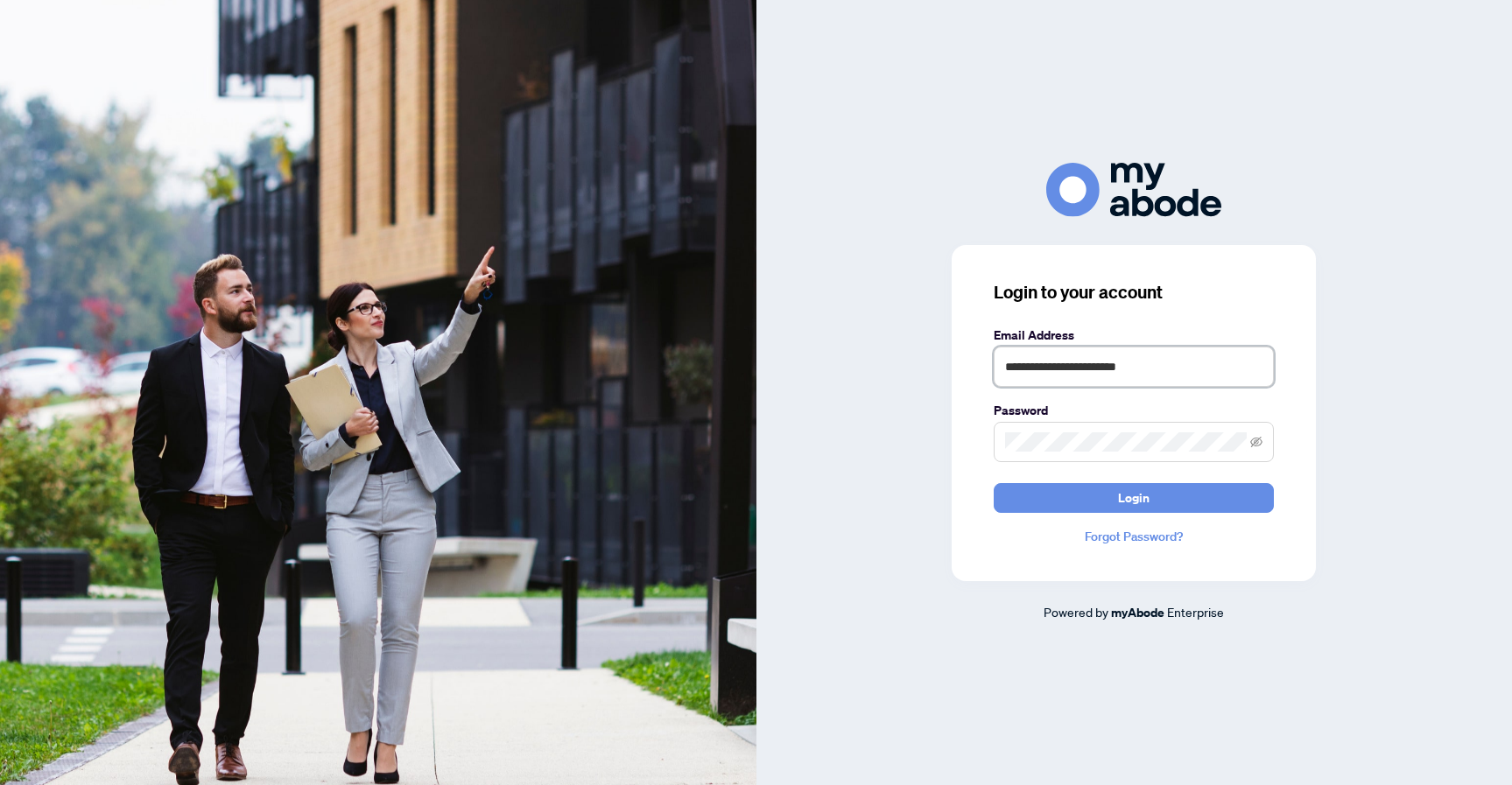
type input "**********"
click at [1134, 497] on button "Login" at bounding box center [1134, 497] width 280 height 29
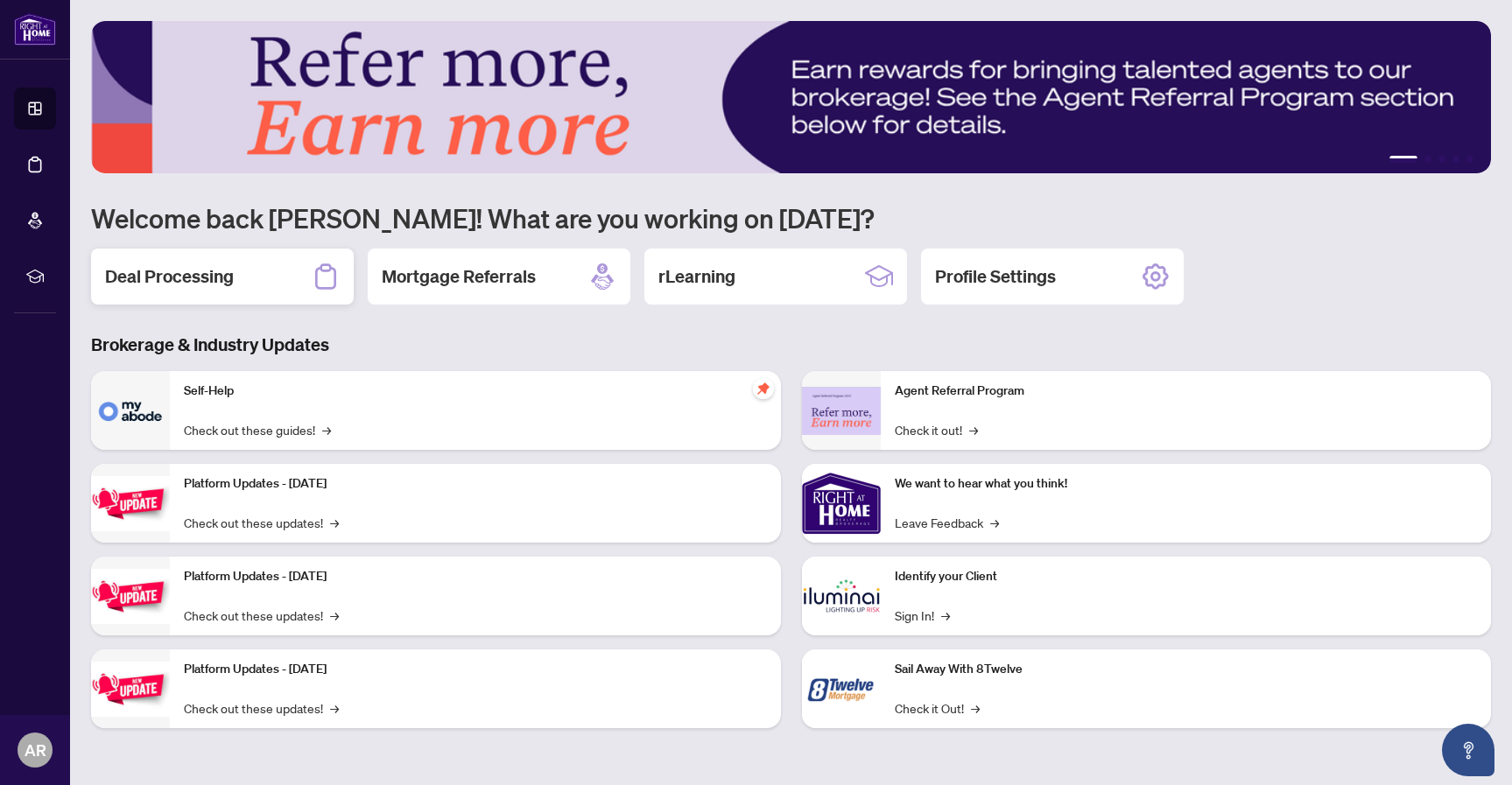
click at [196, 277] on h2 "Deal Processing" at bounding box center [169, 277] width 128 height 25
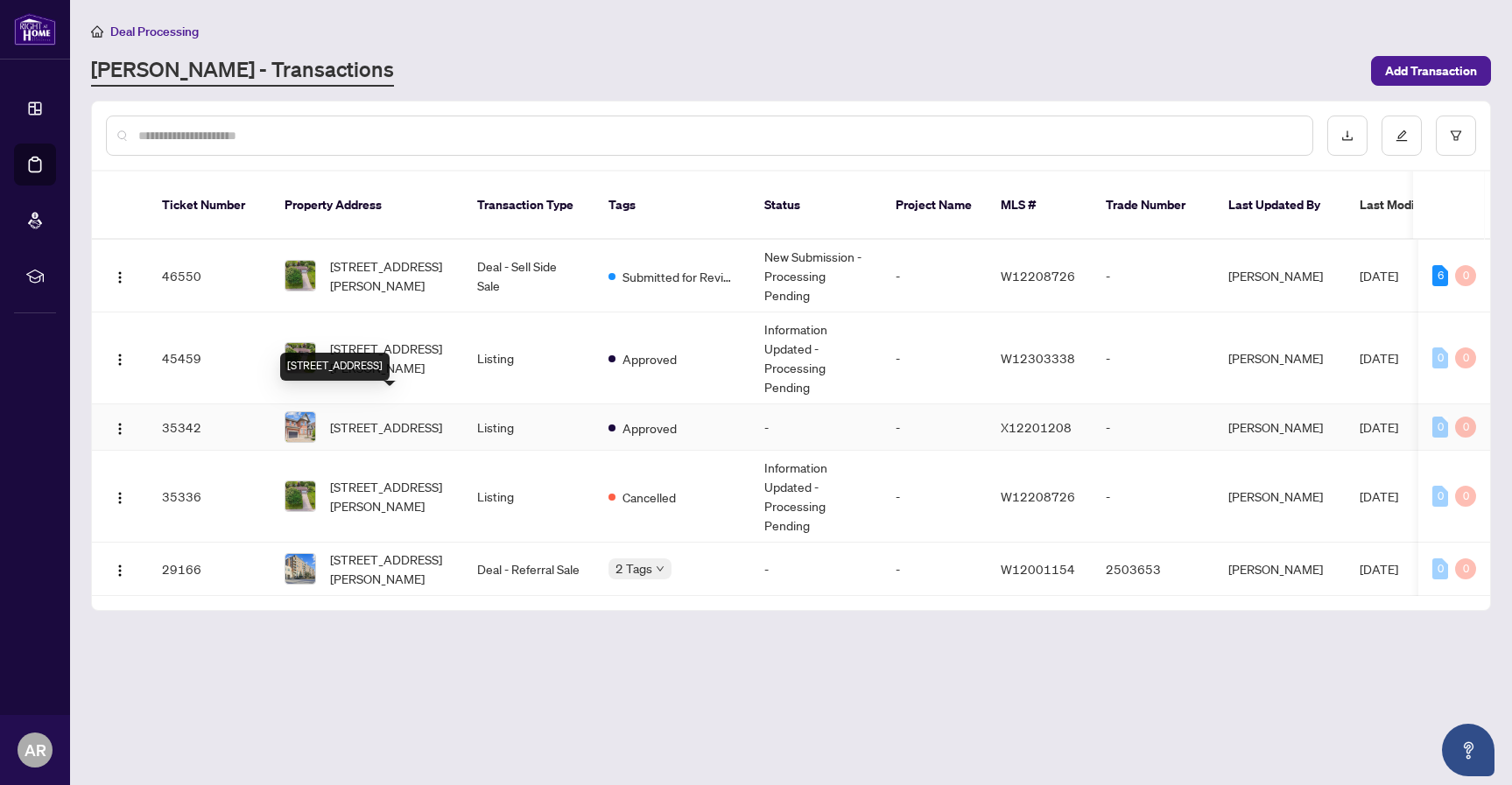
click at [407, 417] on span "[STREET_ADDRESS]" at bounding box center [386, 427] width 112 height 20
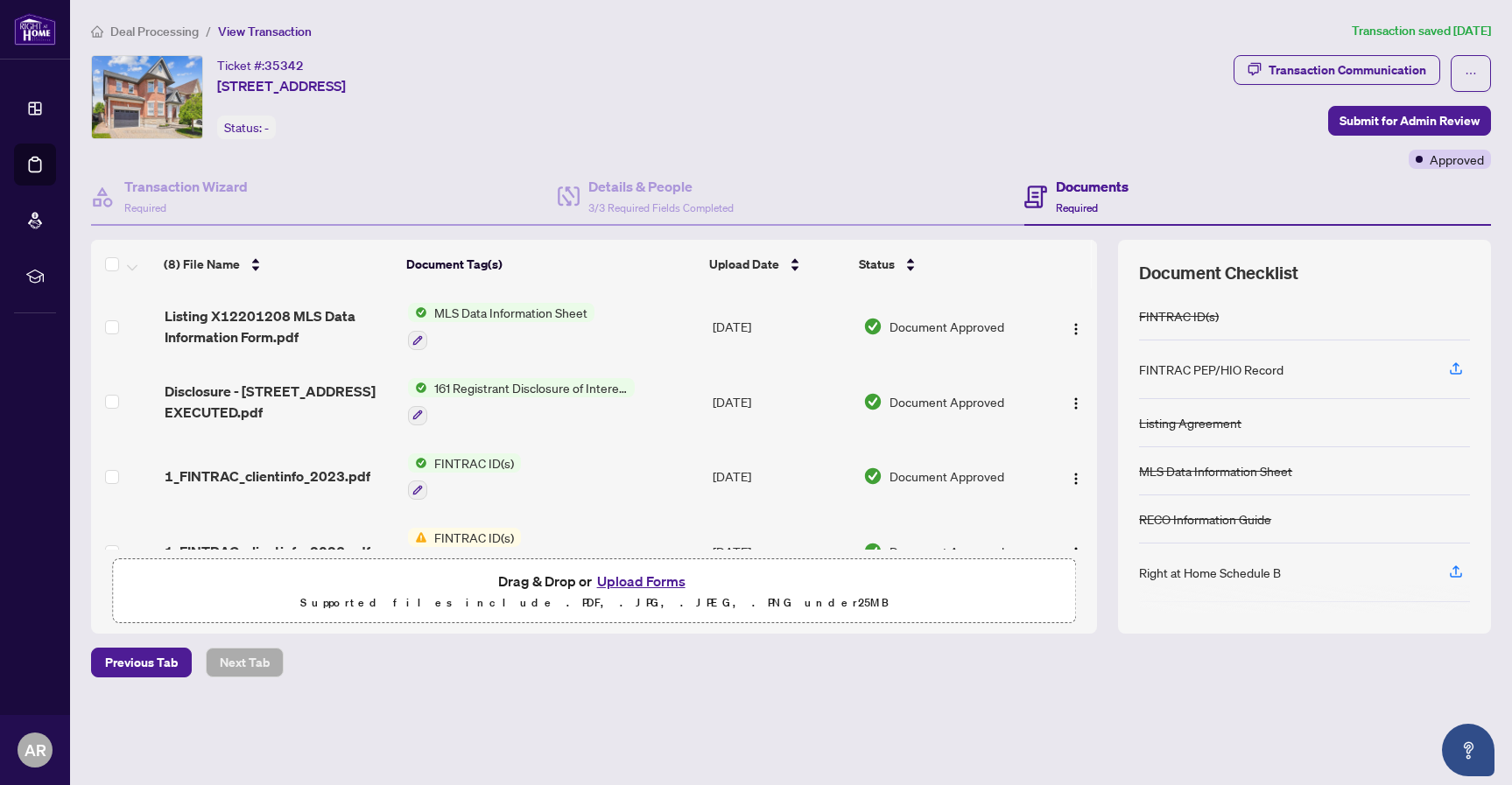
click at [678, 579] on button "Upload Forms" at bounding box center [641, 581] width 99 height 23
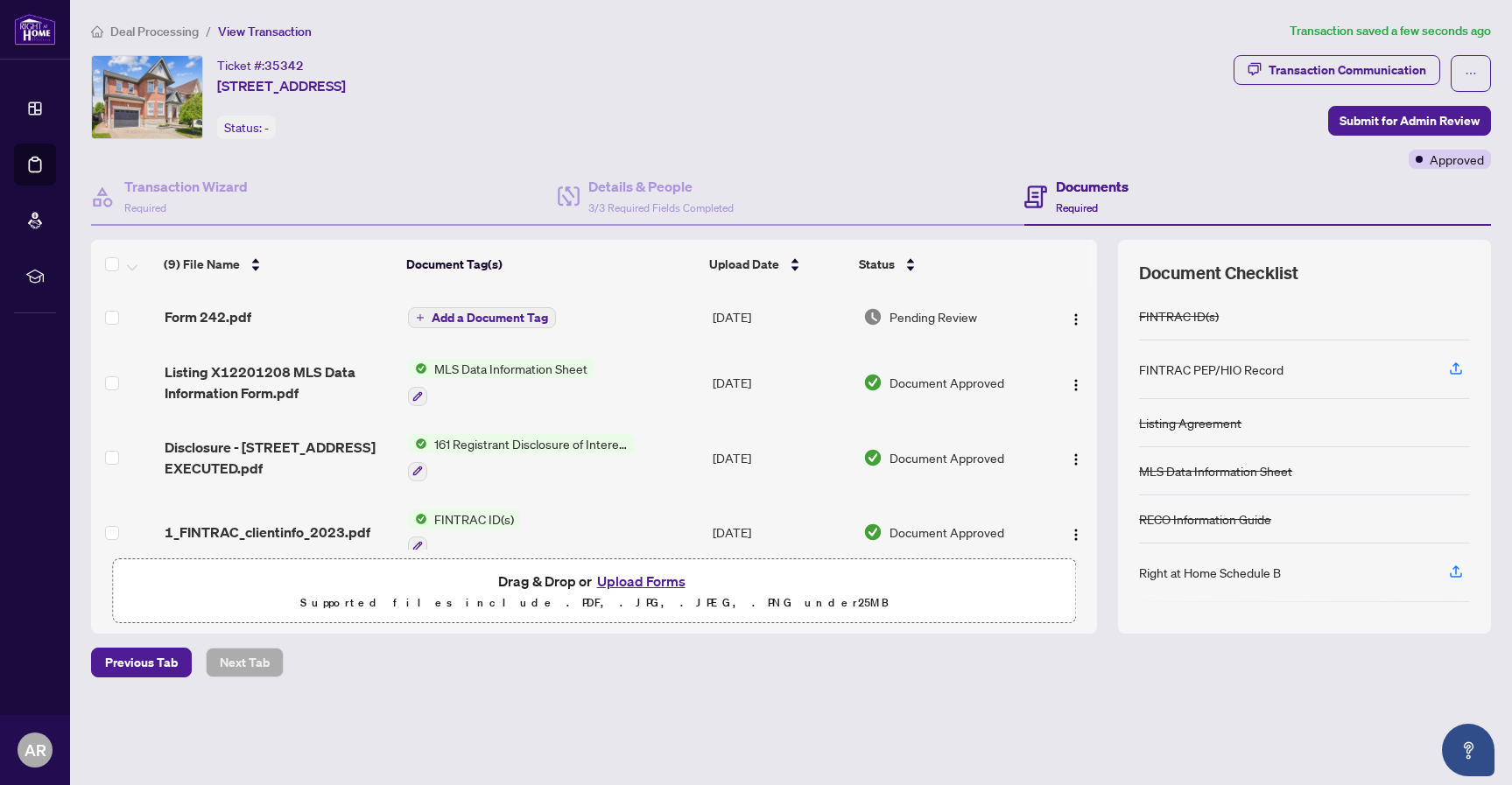
click at [510, 316] on span "Add a Document Tag" at bounding box center [489, 318] width 117 height 12
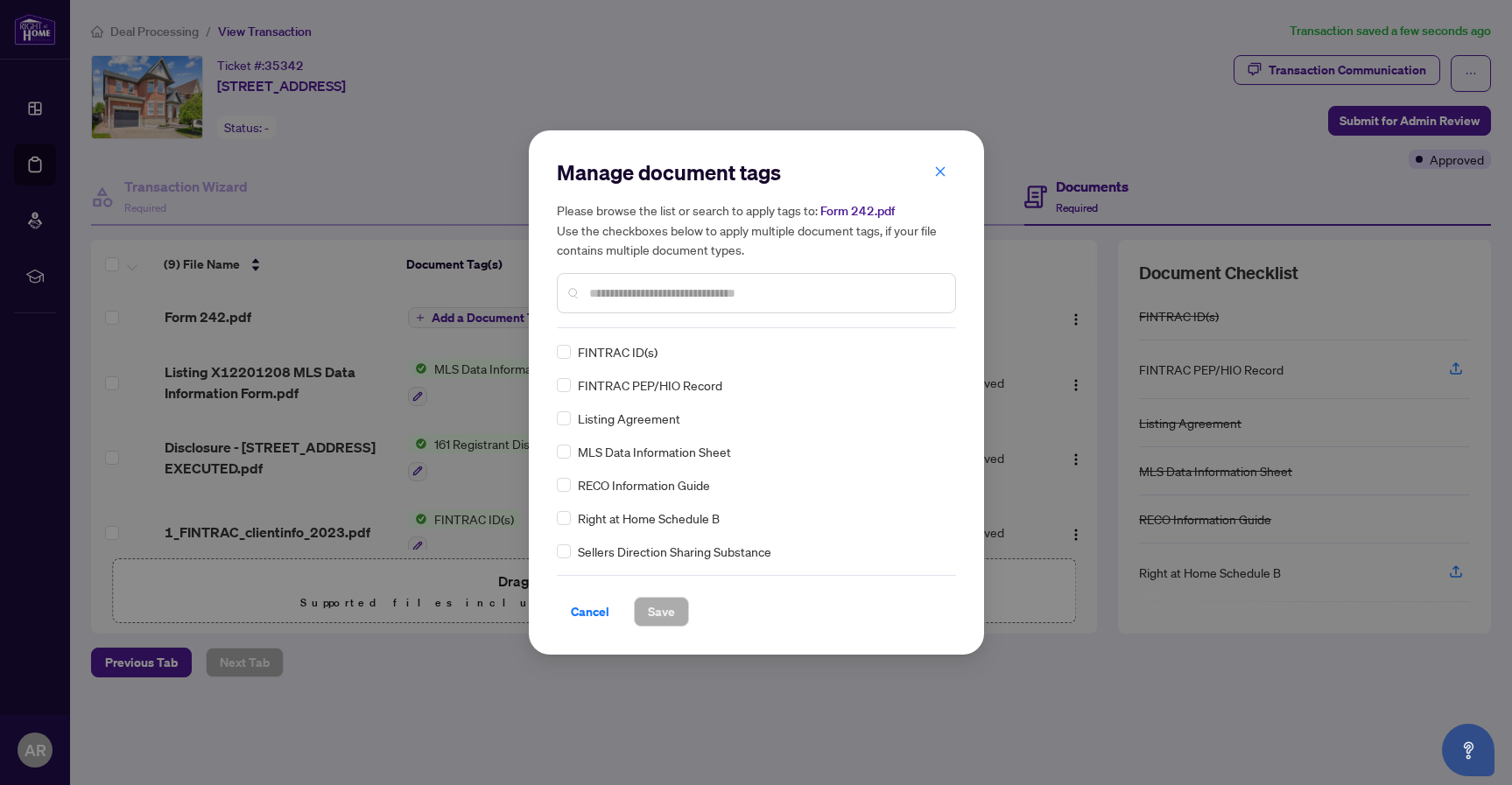
click at [633, 319] on div "Manage document tags Please browse the list or search to apply tags to: Form 24…" at bounding box center [757, 243] width 399 height 170
click at [612, 280] on div at bounding box center [757, 292] width 399 height 40
click at [612, 290] on input "text" at bounding box center [765, 293] width 352 height 20
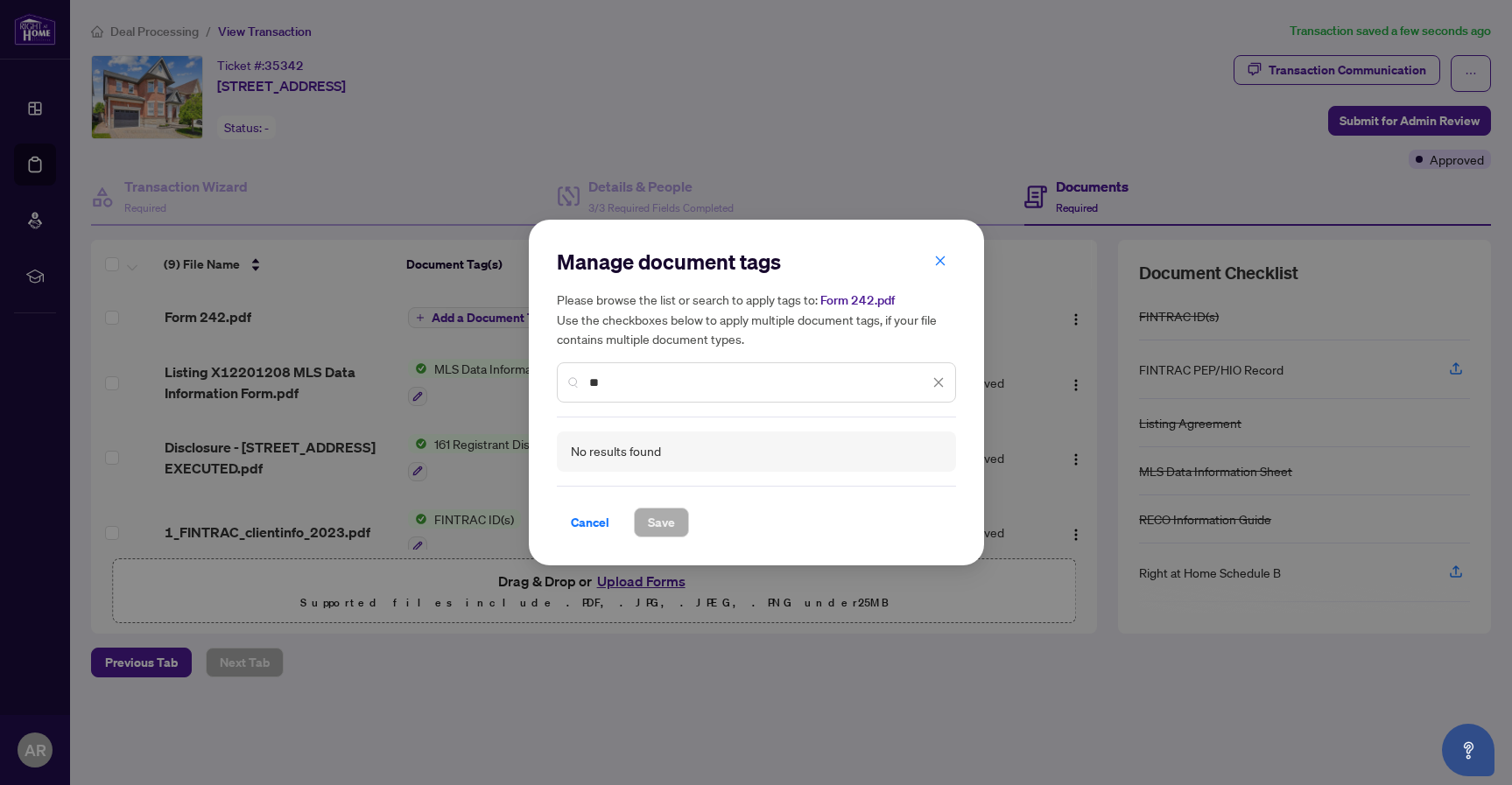
type input "*"
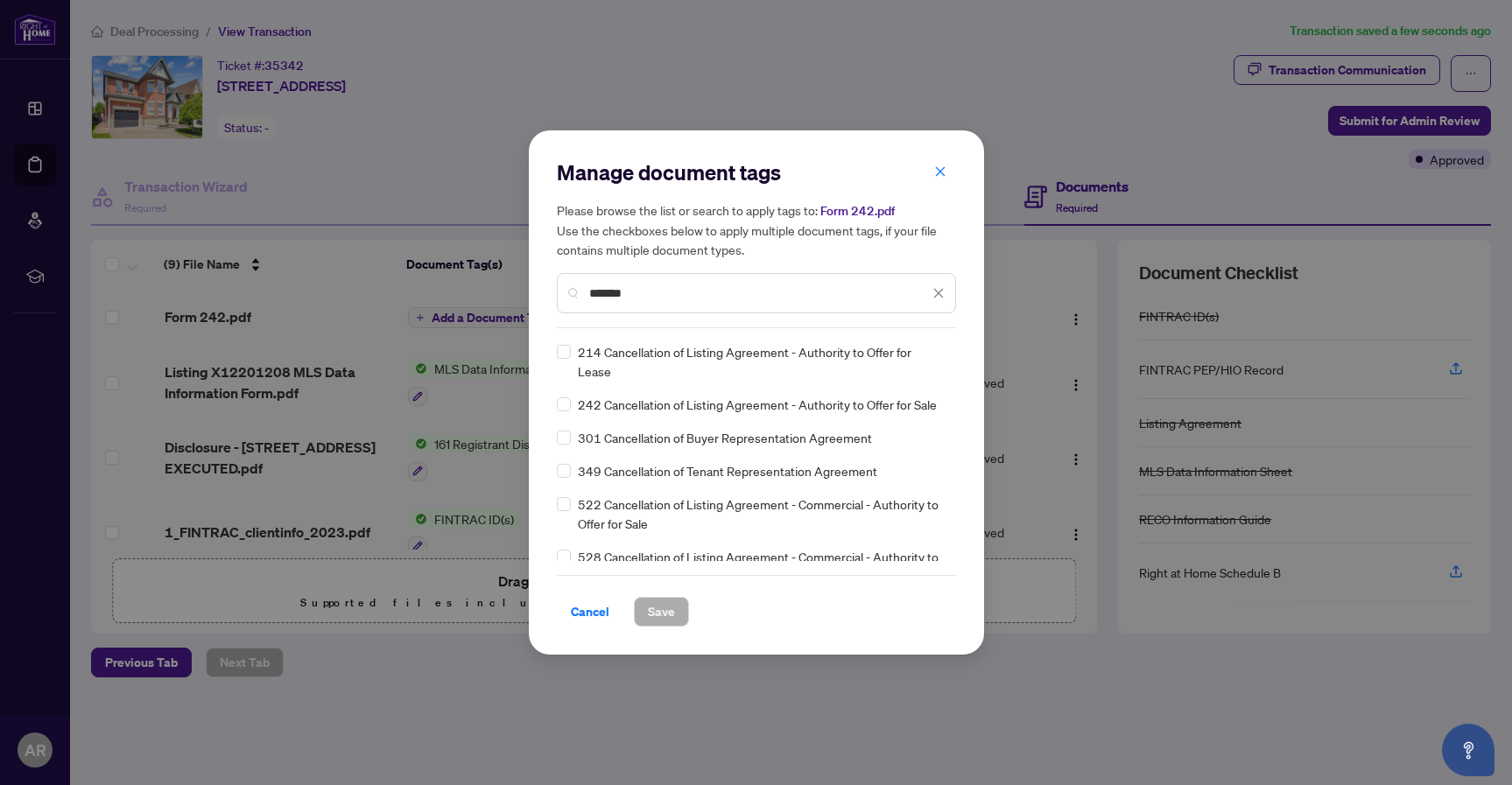
type input "******"
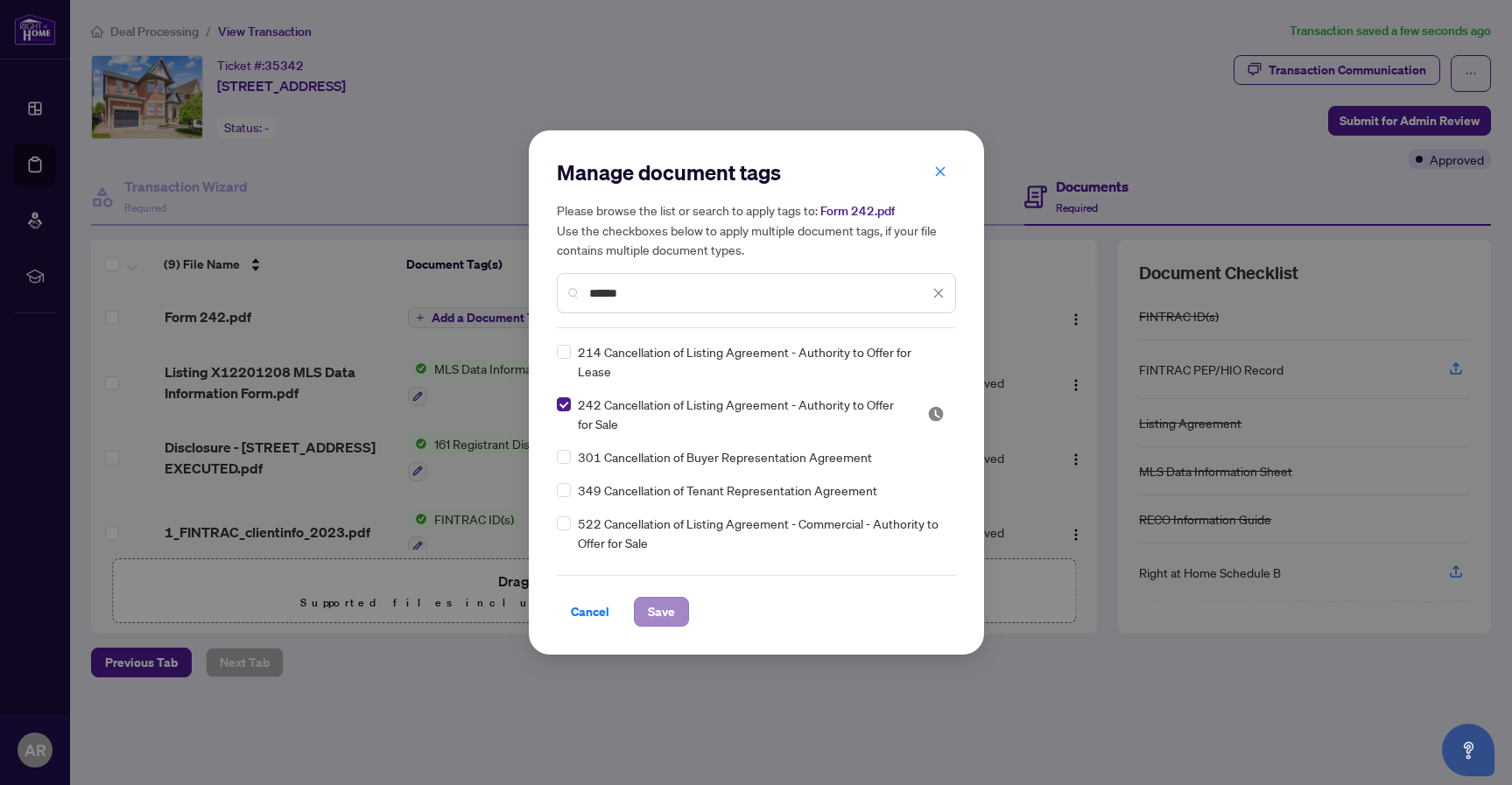
click at [663, 618] on span "Save" at bounding box center [662, 611] width 27 height 28
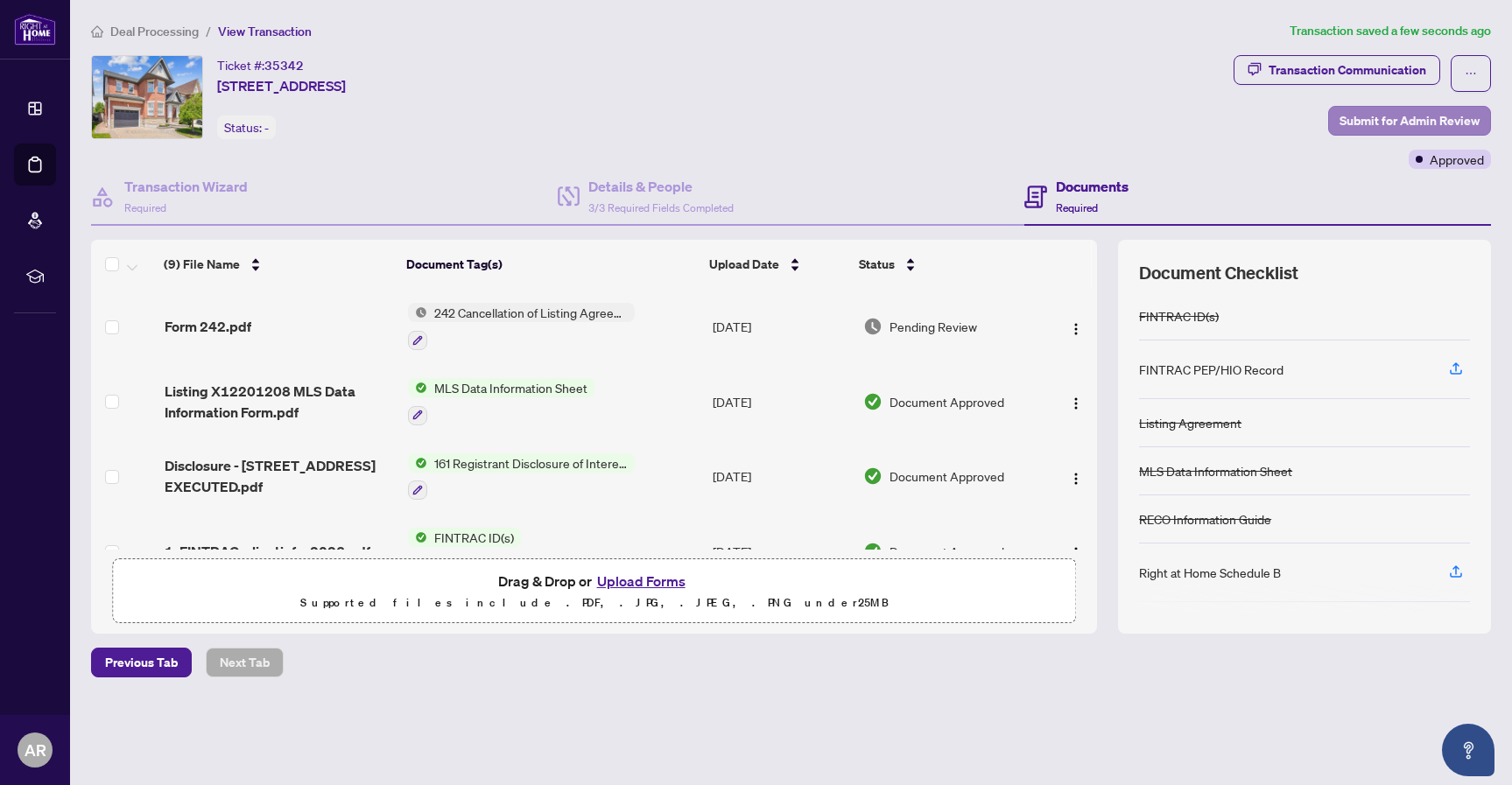
click at [1412, 121] on span "Submit for Admin Review" at bounding box center [1409, 120] width 140 height 28
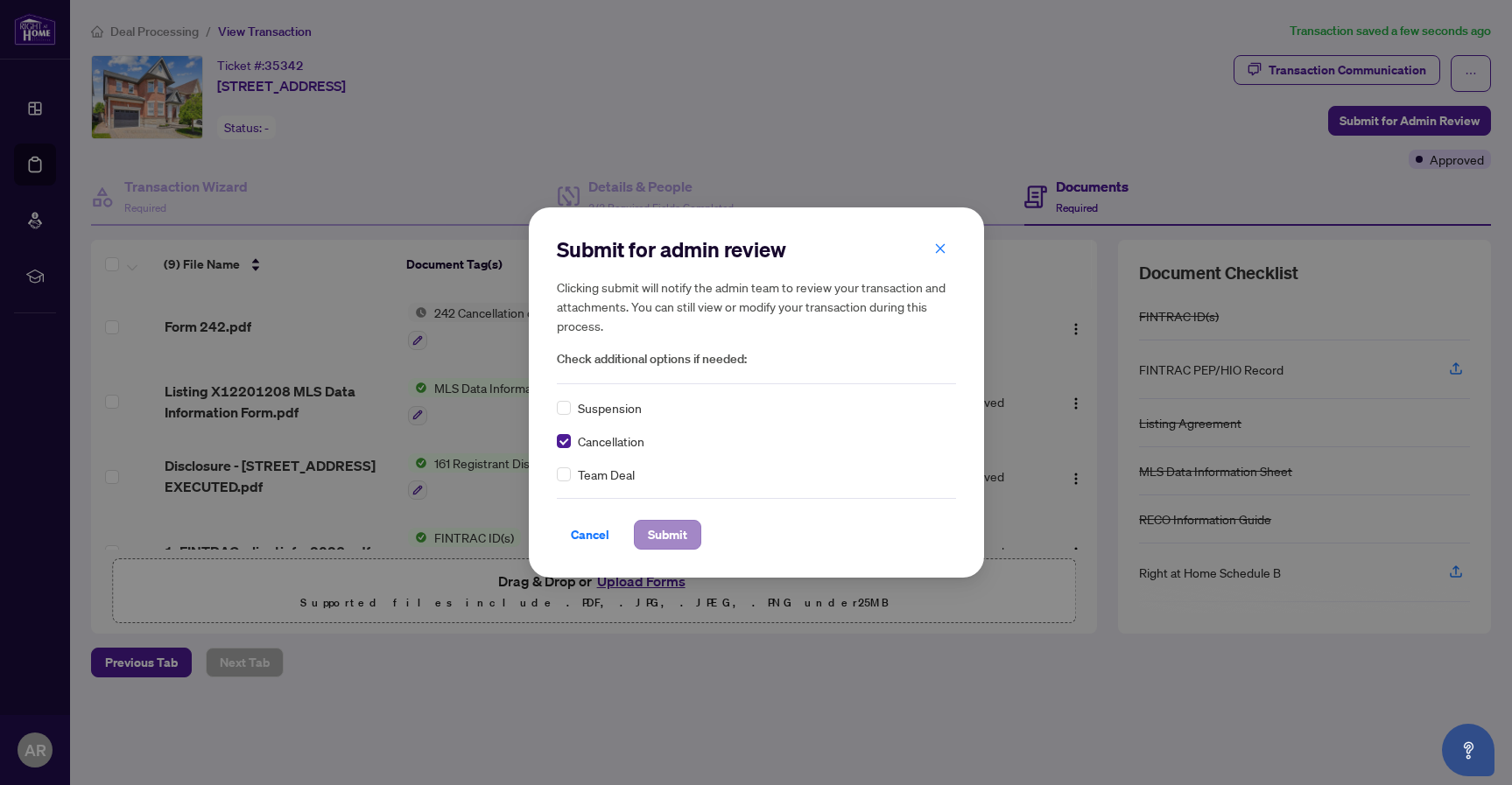
click at [660, 536] on span "Submit" at bounding box center [668, 534] width 39 height 28
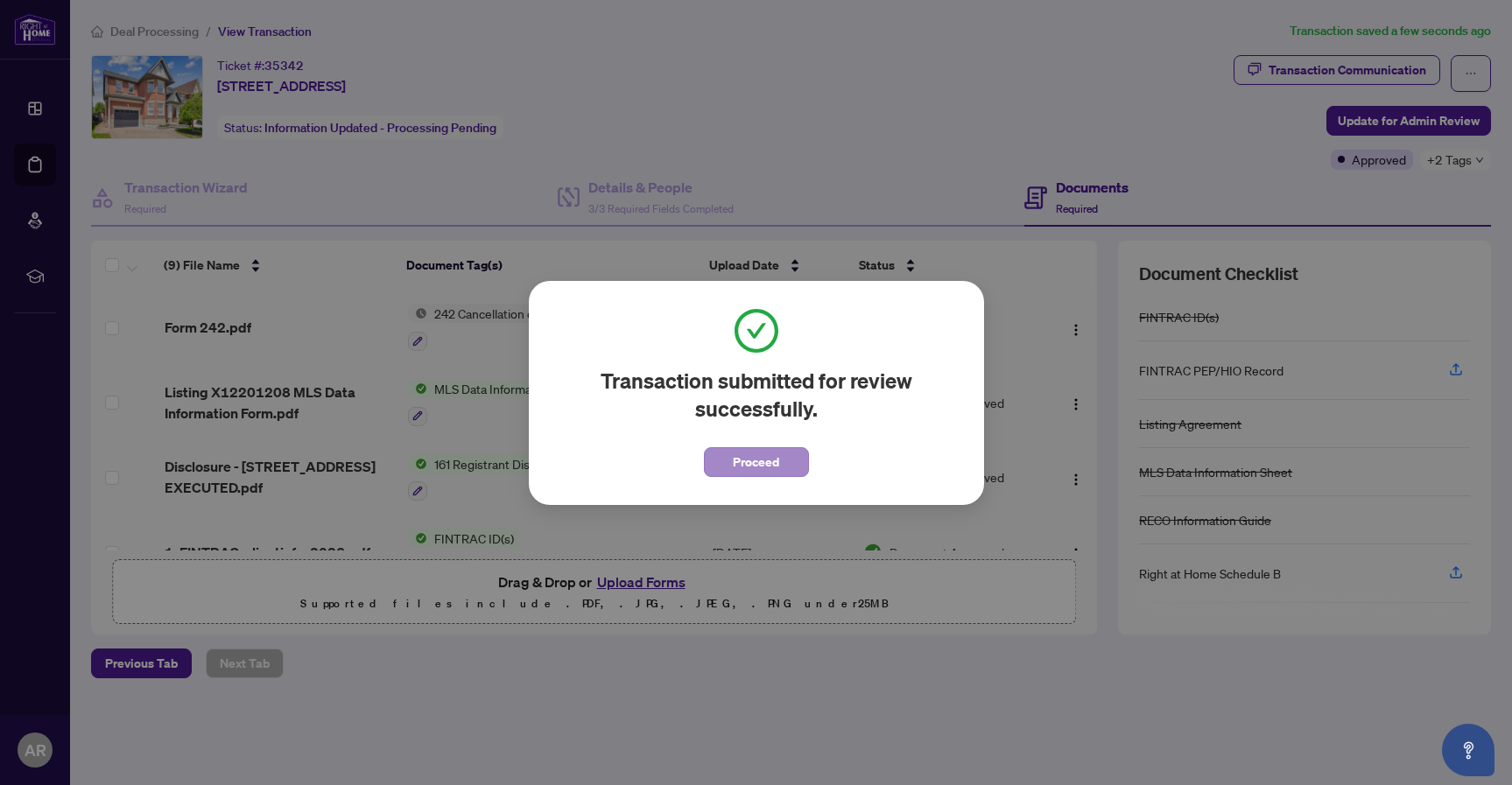
click at [740, 463] on span "Proceed" at bounding box center [756, 462] width 46 height 28
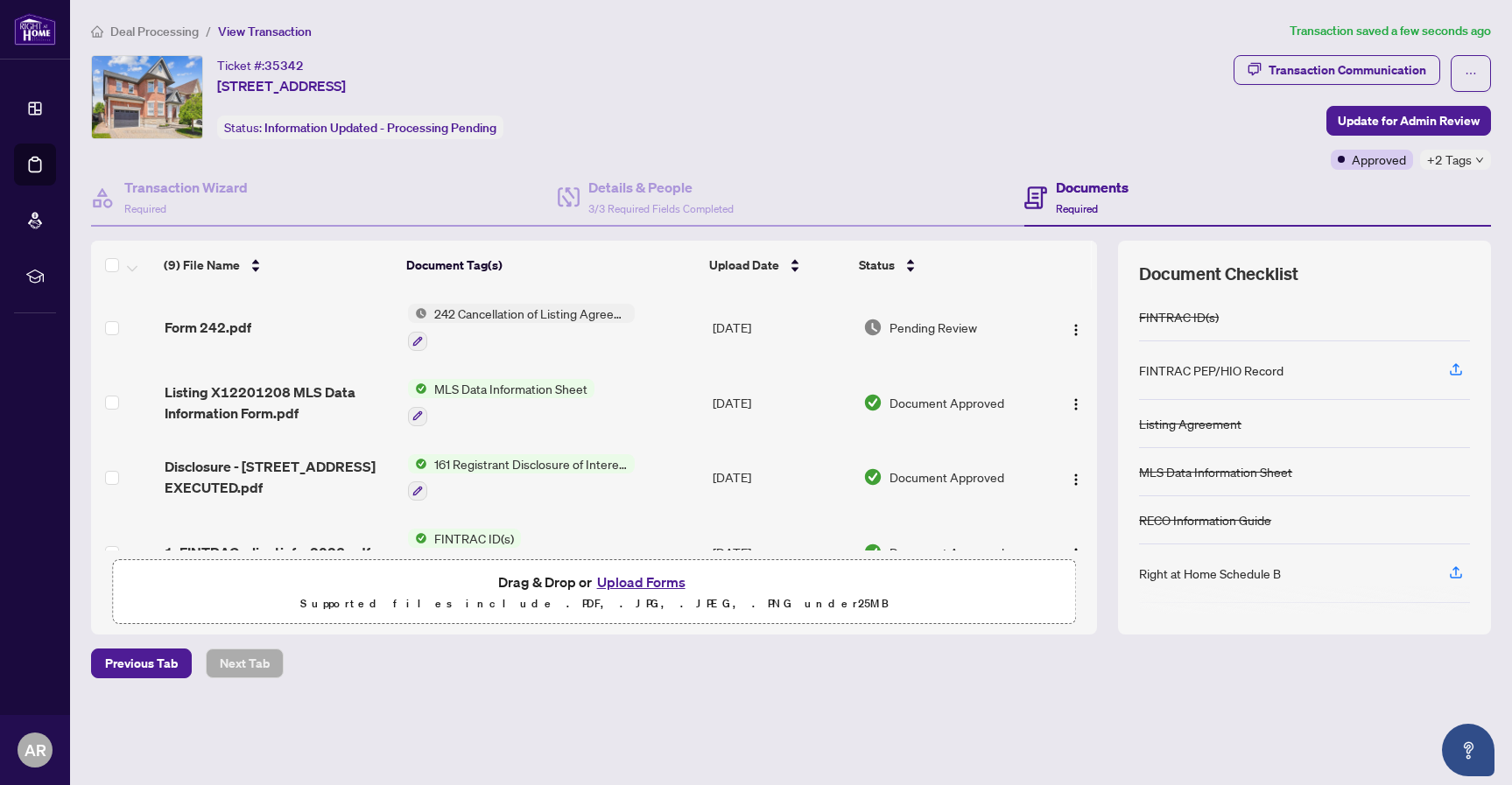
scroll to position [1, 0]
click at [1468, 74] on icon "ellipsis" at bounding box center [1471, 74] width 12 height 12
click at [1018, 70] on div "Ticket #: 35342 [STREET_ADDRESS] Status: Information Updated - Processing Pendi…" at bounding box center [659, 97] width 1136 height 84
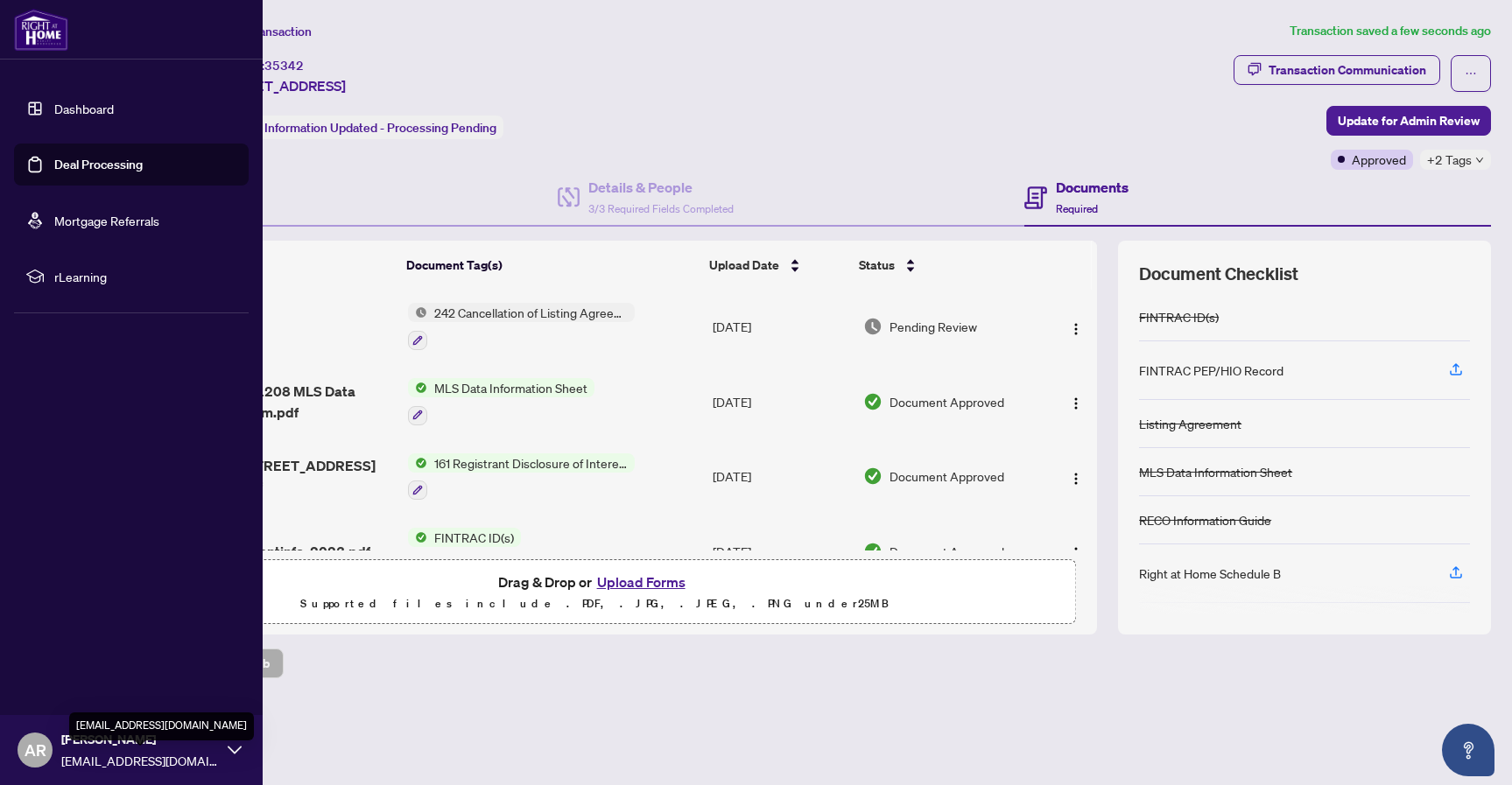
click at [92, 753] on span "[EMAIL_ADDRESS][DOMAIN_NAME]" at bounding box center [140, 761] width 158 height 20
click at [77, 652] on span "Logout" at bounding box center [70, 645] width 39 height 28
